Goal: Information Seeking & Learning: Check status

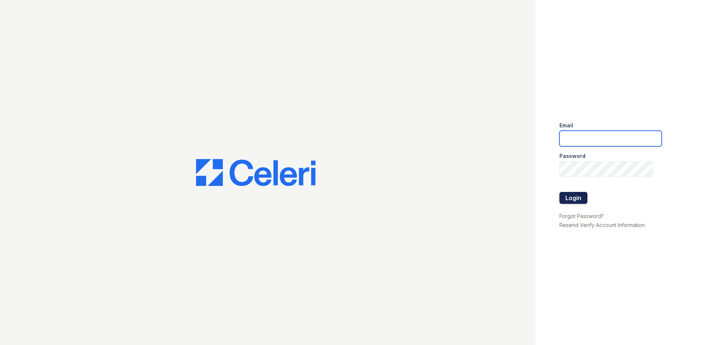
type input "[EMAIL_ADDRESS][DOMAIN_NAME]"
click at [574, 202] on button "Login" at bounding box center [574, 198] width 28 height 12
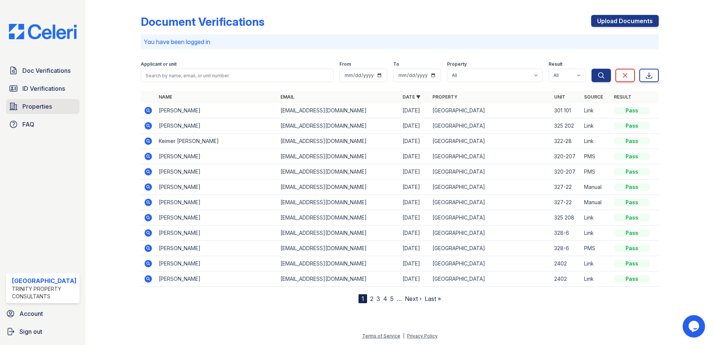
drag, startPoint x: 26, startPoint y: 105, endPoint x: 41, endPoint y: 106, distance: 15.3
click at [27, 105] on span "Properties" at bounding box center [37, 106] width 30 height 9
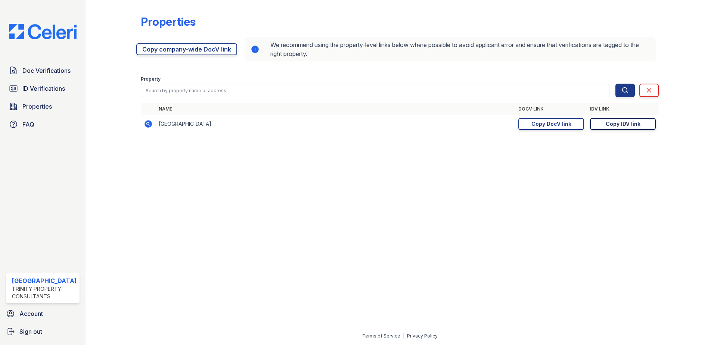
click at [617, 126] on div "Copy IDV link" at bounding box center [623, 123] width 35 height 7
click at [49, 69] on span "Doc Verifications" at bounding box center [46, 70] width 48 height 9
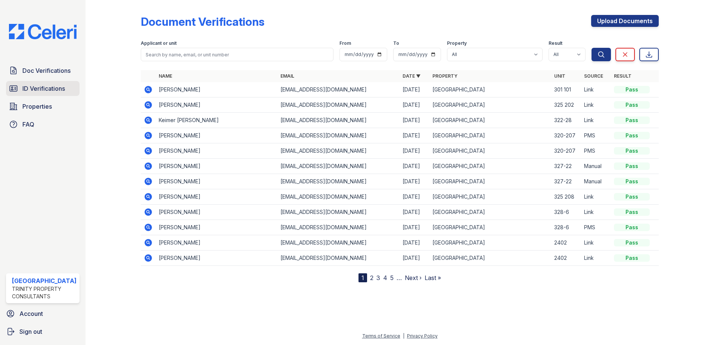
click at [53, 90] on span "ID Verifications" at bounding box center [43, 88] width 43 height 9
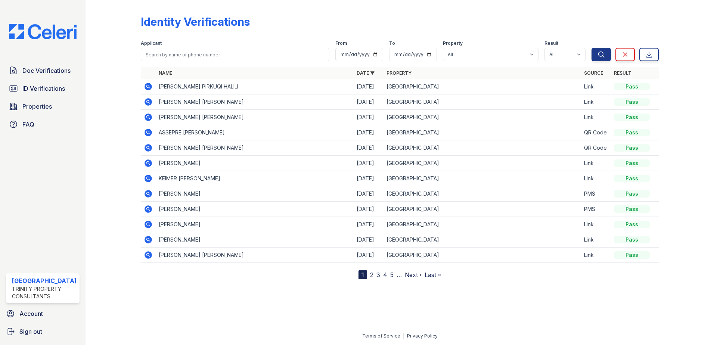
click at [148, 84] on icon at bounding box center [148, 86] width 7 height 7
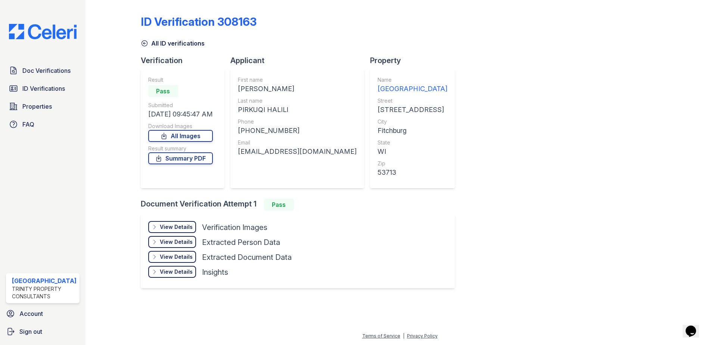
click at [181, 229] on div "View Details" at bounding box center [176, 226] width 33 height 7
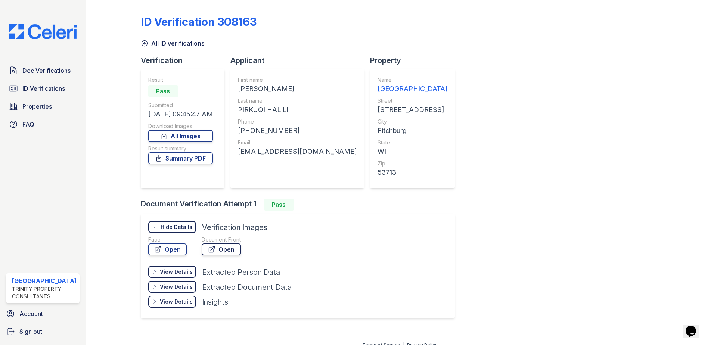
click at [218, 249] on link "Open" at bounding box center [221, 250] width 39 height 12
click at [205, 161] on link "Summary PDF" at bounding box center [180, 158] width 65 height 12
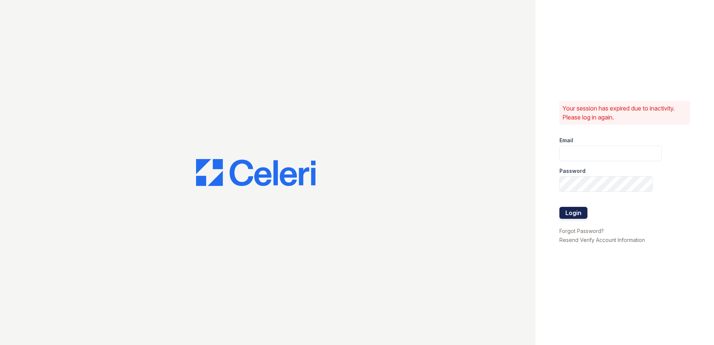
type input "[EMAIL_ADDRESS][DOMAIN_NAME]"
click at [573, 213] on button "Login" at bounding box center [574, 213] width 28 height 12
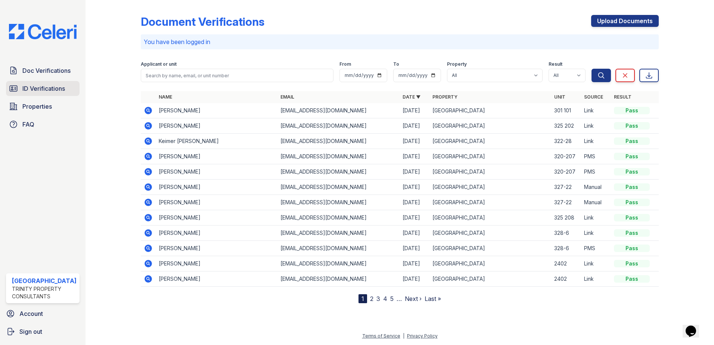
click at [60, 87] on span "ID Verifications" at bounding box center [43, 88] width 43 height 9
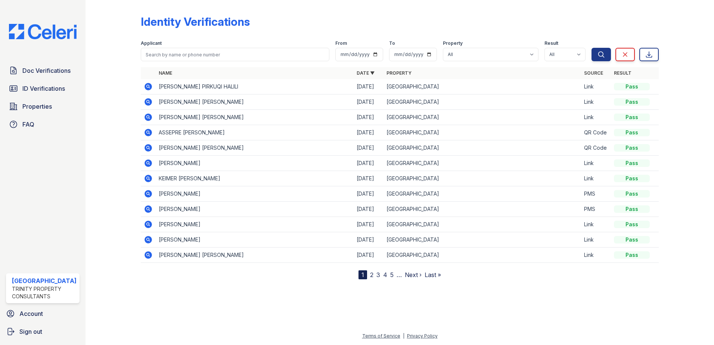
click at [147, 88] on icon at bounding box center [148, 86] width 7 height 7
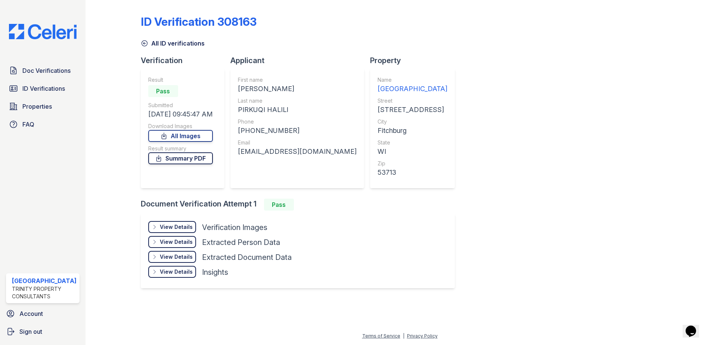
click at [196, 159] on link "Summary PDF" at bounding box center [180, 158] width 65 height 12
click at [46, 90] on span "ID Verifications" at bounding box center [43, 88] width 43 height 9
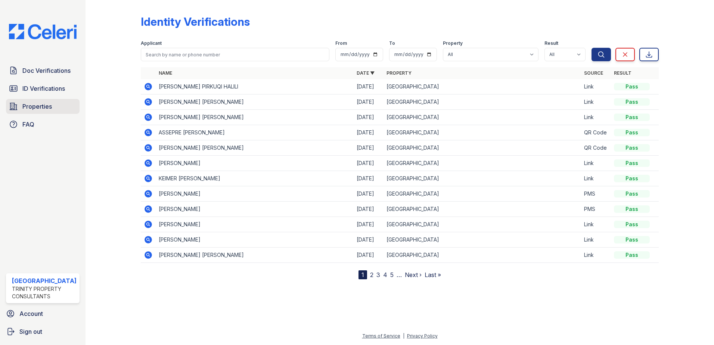
click at [11, 105] on icon at bounding box center [13, 106] width 9 height 9
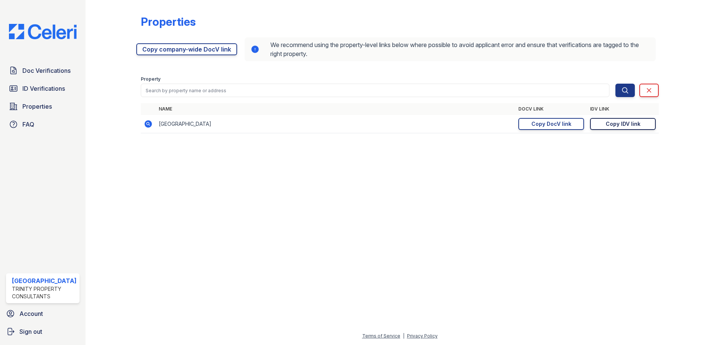
click at [626, 126] on div "Copy IDV link" at bounding box center [623, 123] width 35 height 7
drag, startPoint x: 527, startPoint y: 121, endPoint x: 523, endPoint y: 106, distance: 15.7
click at [527, 121] on link "Copy DocV link Copy link" at bounding box center [551, 124] width 66 height 12
click at [52, 71] on span "Doc Verifications" at bounding box center [46, 70] width 48 height 9
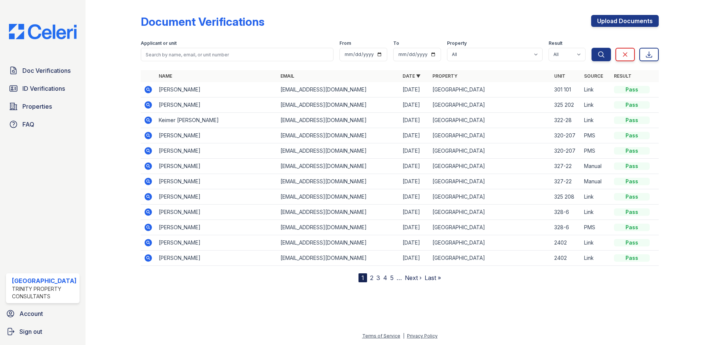
click at [56, 87] on span "ID Verifications" at bounding box center [43, 88] width 43 height 9
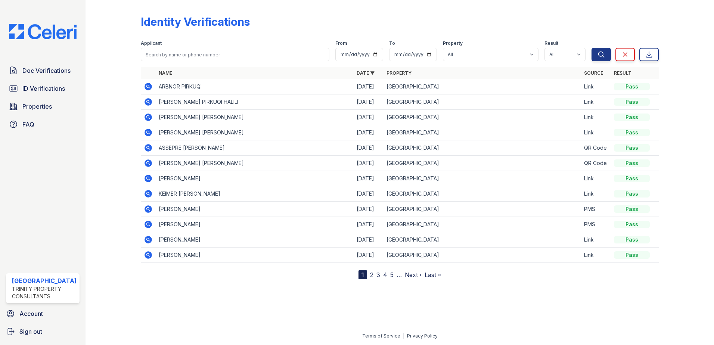
click at [151, 86] on icon at bounding box center [148, 86] width 7 height 7
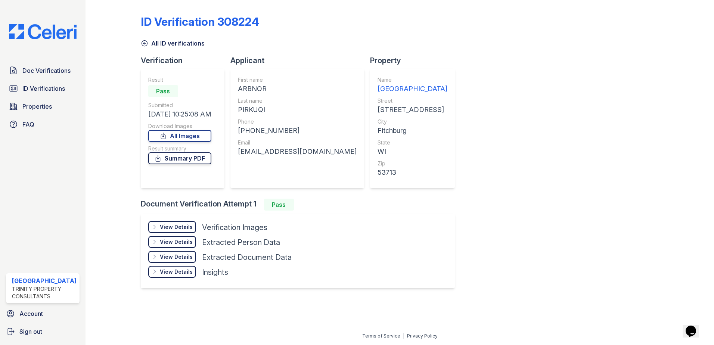
click at [195, 154] on link "Summary PDF" at bounding box center [179, 158] width 63 height 12
click at [56, 88] on span "ID Verifications" at bounding box center [43, 88] width 43 height 9
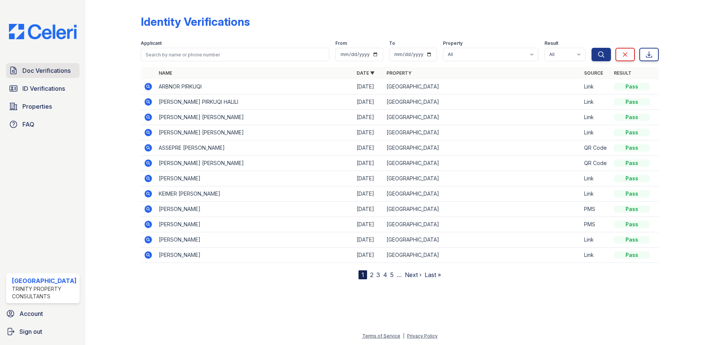
click at [50, 72] on span "Doc Verifications" at bounding box center [46, 70] width 48 height 9
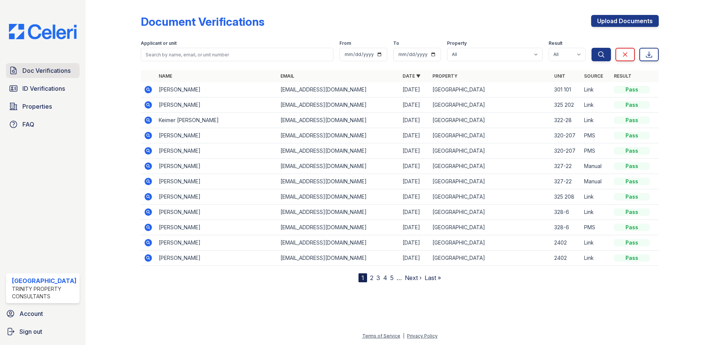
click at [47, 71] on span "Doc Verifications" at bounding box center [46, 70] width 48 height 9
click at [657, 302] on div at bounding box center [399, 312] width 605 height 37
click at [49, 62] on div "Doc Verifications ID Verifications Properties FAQ ReNew High Ridge Trinity Prop…" at bounding box center [43, 172] width 86 height 345
click at [50, 70] on span "Doc Verifications" at bounding box center [46, 70] width 48 height 9
click at [34, 91] on span "ID Verifications" at bounding box center [43, 88] width 43 height 9
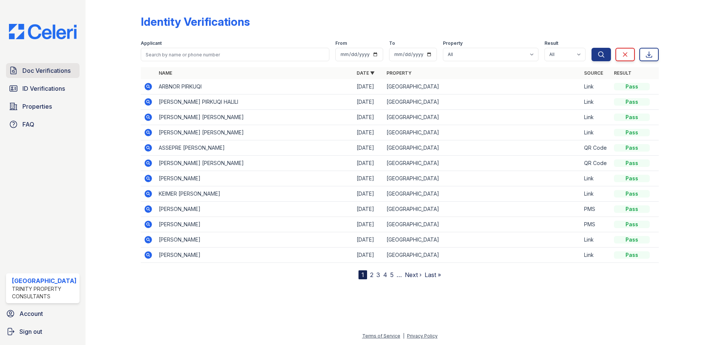
click at [47, 68] on span "Doc Verifications" at bounding box center [46, 70] width 48 height 9
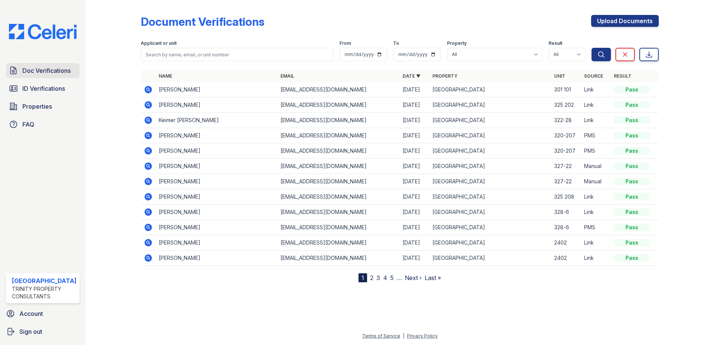
click at [49, 75] on link "Doc Verifications" at bounding box center [43, 70] width 74 height 15
click at [55, 108] on link "Properties" at bounding box center [43, 106] width 74 height 15
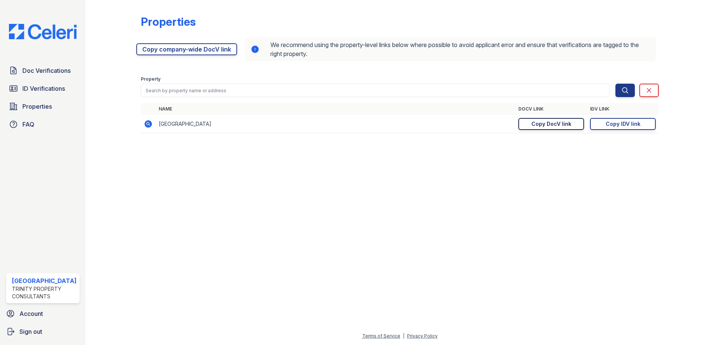
click at [557, 124] on div "Copy DocV link" at bounding box center [552, 123] width 40 height 7
click at [59, 72] on span "Doc Verifications" at bounding box center [46, 70] width 48 height 9
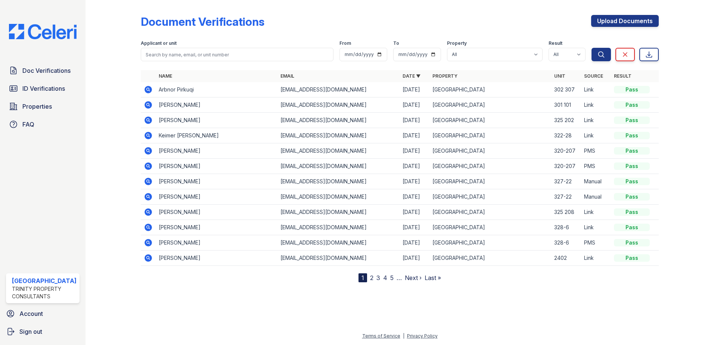
click at [147, 89] on icon at bounding box center [148, 89] width 2 height 2
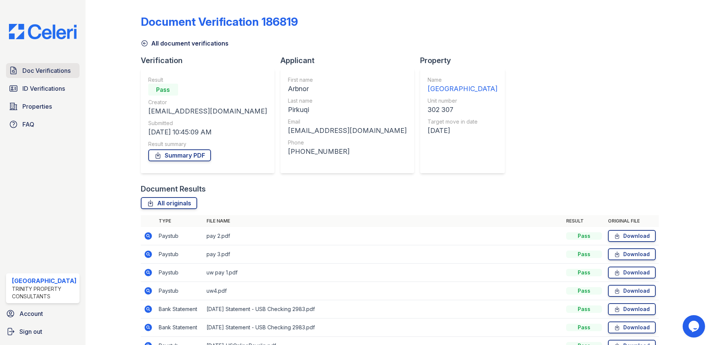
click at [43, 73] on span "Doc Verifications" at bounding box center [46, 70] width 48 height 9
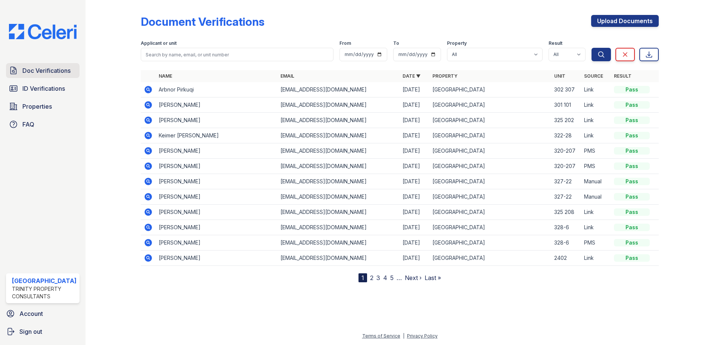
click at [52, 68] on span "Doc Verifications" at bounding box center [46, 70] width 48 height 9
click at [149, 91] on icon at bounding box center [148, 89] width 7 height 7
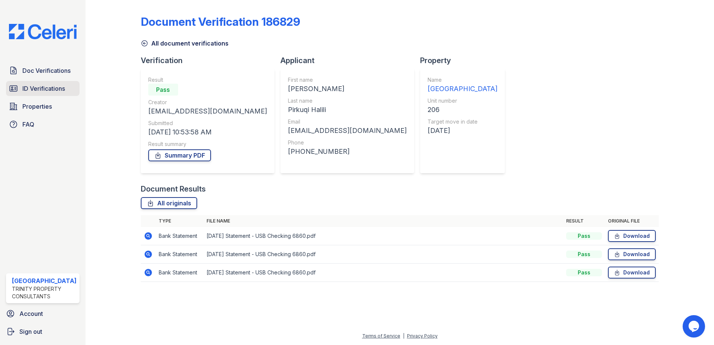
click at [47, 92] on span "ID Verifications" at bounding box center [43, 88] width 43 height 9
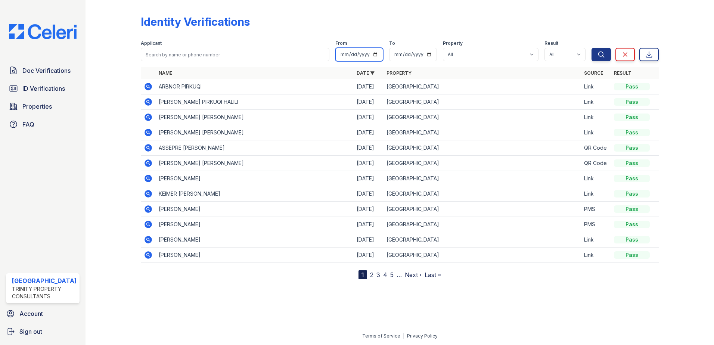
click at [377, 55] on input "date" at bounding box center [359, 54] width 48 height 13
type input "[DATE]"
click at [599, 57] on icon "submit" at bounding box center [601, 54] width 7 height 7
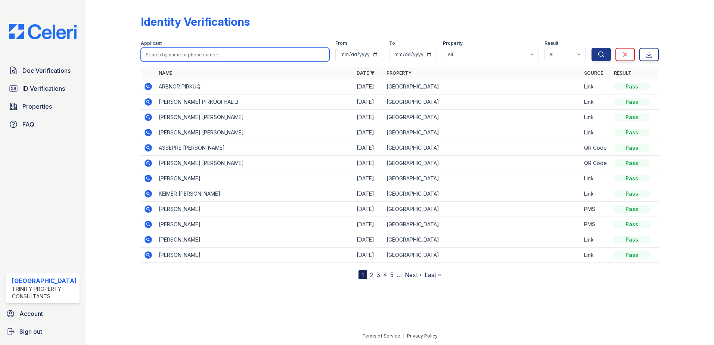
click at [202, 53] on input "search" at bounding box center [235, 54] width 189 height 13
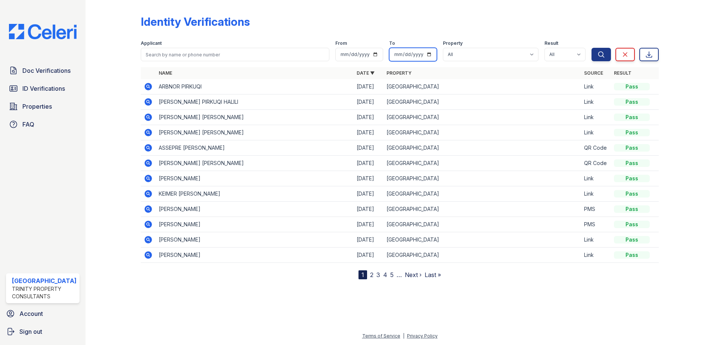
click at [432, 54] on input "date" at bounding box center [413, 54] width 48 height 13
type input "[DATE]"
click at [607, 53] on button "Search" at bounding box center [601, 54] width 19 height 13
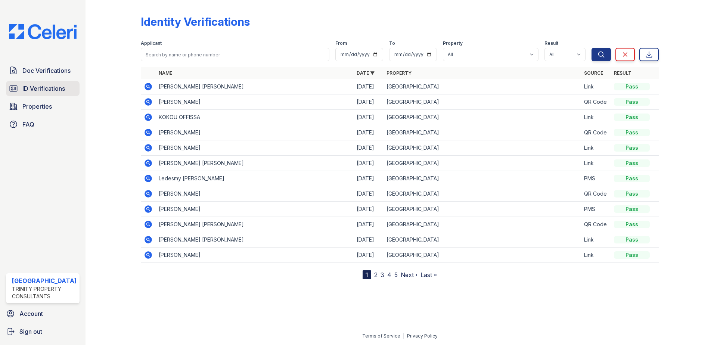
click at [46, 87] on span "ID Verifications" at bounding box center [43, 88] width 43 height 9
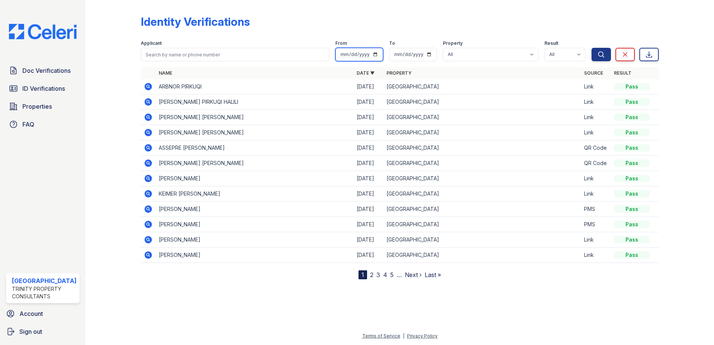
click at [379, 55] on input "date" at bounding box center [359, 54] width 48 height 13
click at [348, 55] on input "date" at bounding box center [359, 54] width 48 height 13
type input "[DATE]"
click at [401, 53] on input "date" at bounding box center [413, 54] width 48 height 13
click at [405, 52] on input "date" at bounding box center [413, 54] width 48 height 13
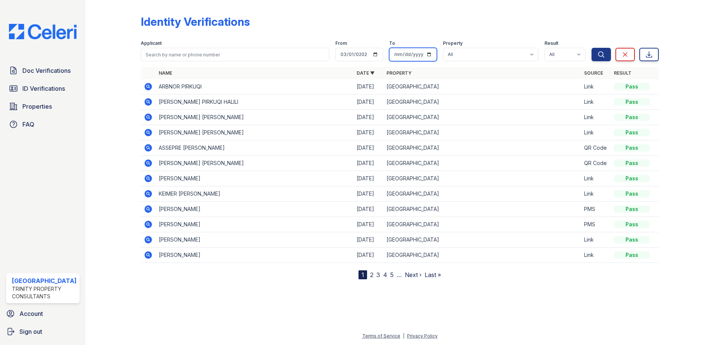
drag, startPoint x: 391, startPoint y: 52, endPoint x: 399, endPoint y: 51, distance: 7.9
click at [392, 52] on input "date" at bounding box center [413, 54] width 48 height 13
click at [399, 51] on input "date" at bounding box center [413, 54] width 48 height 13
click at [400, 54] on input "date" at bounding box center [413, 54] width 48 height 13
type input "[DATE]"
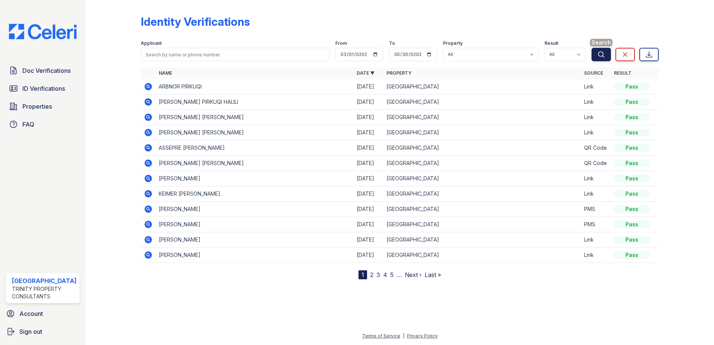
click at [600, 55] on icon "submit" at bounding box center [601, 54] width 7 height 7
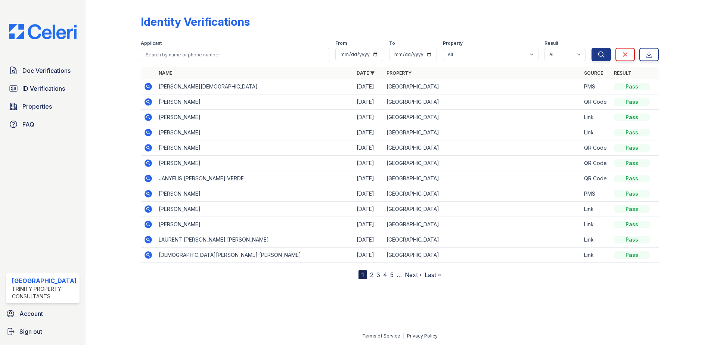
click at [371, 274] on link "2" at bounding box center [371, 274] width 3 height 7
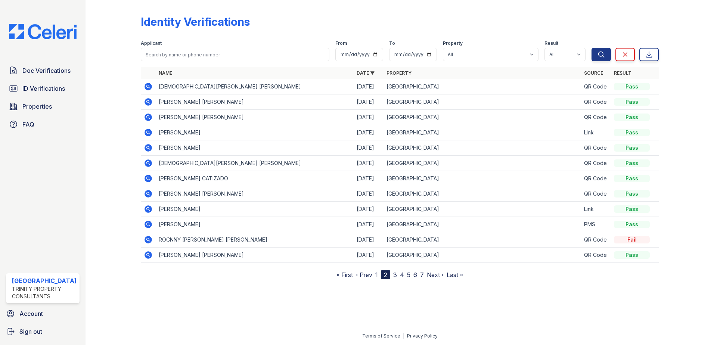
click at [395, 275] on link "3" at bounding box center [395, 274] width 4 height 7
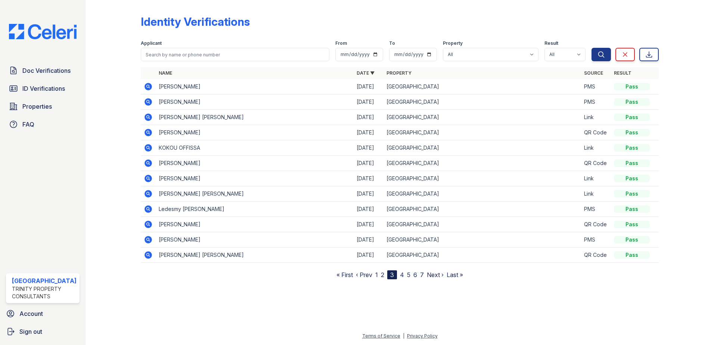
click at [403, 274] on link "4" at bounding box center [402, 274] width 4 height 7
click at [409, 275] on link "5" at bounding box center [408, 274] width 3 height 7
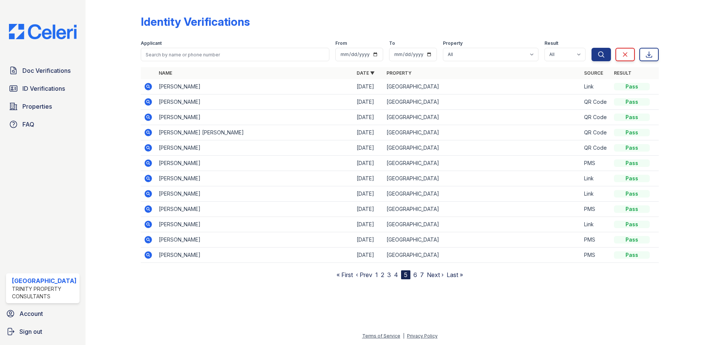
click at [417, 276] on link "6" at bounding box center [416, 274] width 4 height 7
click at [422, 276] on link "7" at bounding box center [422, 274] width 4 height 7
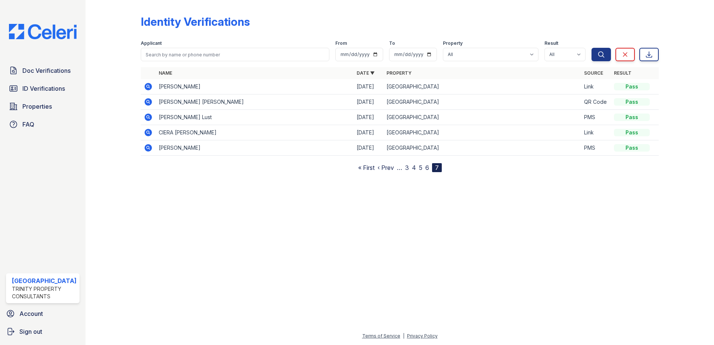
click at [427, 168] on link "6" at bounding box center [427, 167] width 4 height 7
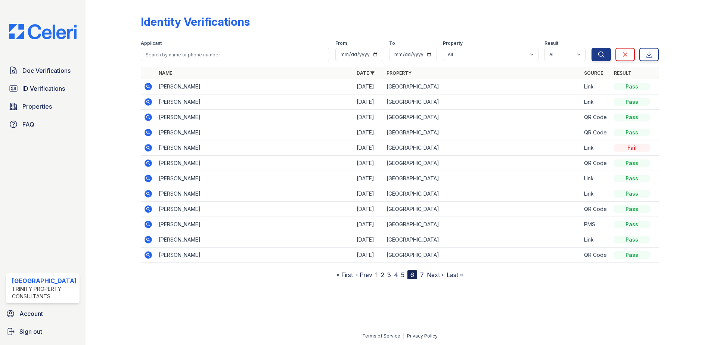
click at [403, 275] on link "5" at bounding box center [402, 274] width 3 height 7
click at [396, 275] on link "4" at bounding box center [396, 274] width 4 height 7
click at [391, 274] on link "3" at bounding box center [389, 274] width 4 height 7
click at [382, 274] on link "2" at bounding box center [382, 274] width 3 height 7
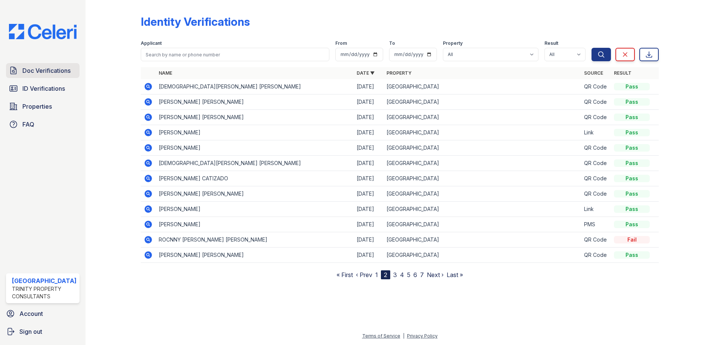
click at [52, 74] on span "Doc Verifications" at bounding box center [46, 70] width 48 height 9
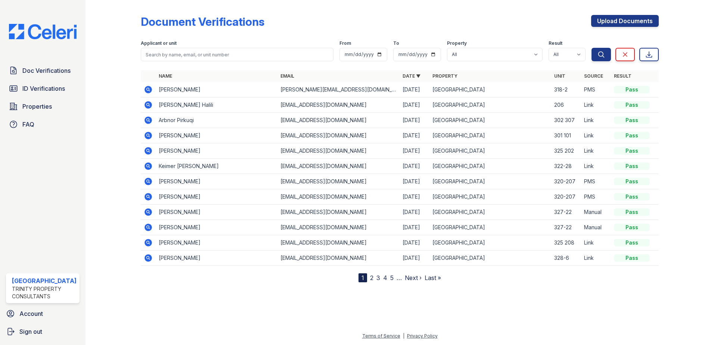
click at [52, 74] on span "Doc Verifications" at bounding box center [46, 70] width 48 height 9
